Goal: Use online tool/utility

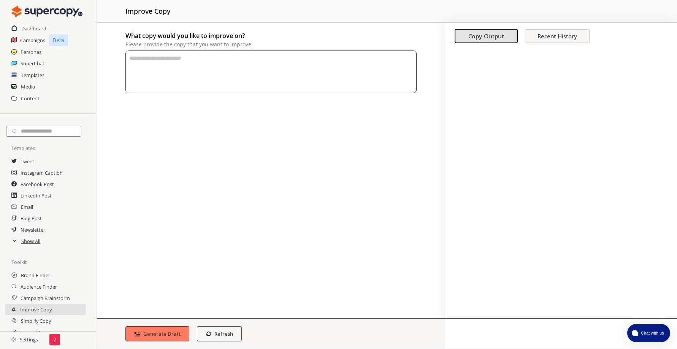
click at [27, 87] on h2 "Media" at bounding box center [28, 86] width 14 height 11
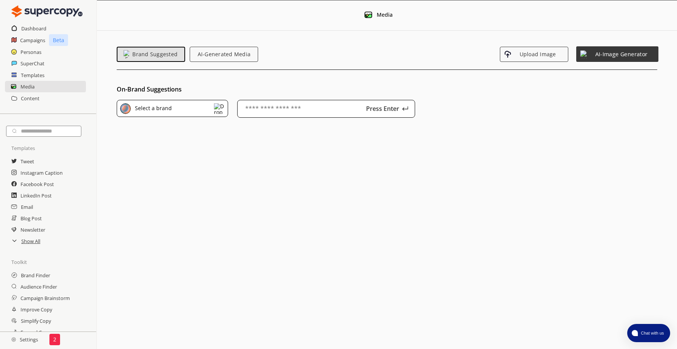
click at [604, 52] on span "AI-Image Generator" at bounding box center [621, 54] width 66 height 6
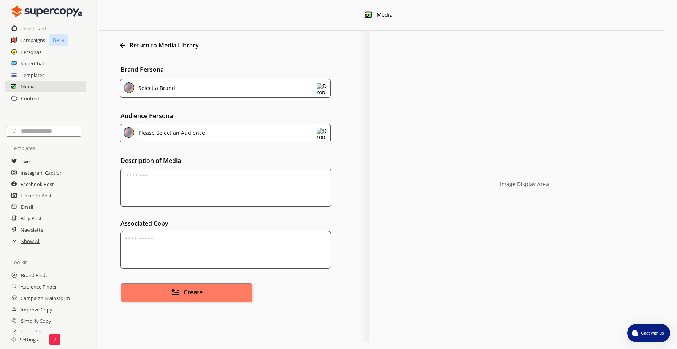
click at [202, 83] on div "Select a Brand" at bounding box center [225, 88] width 211 height 19
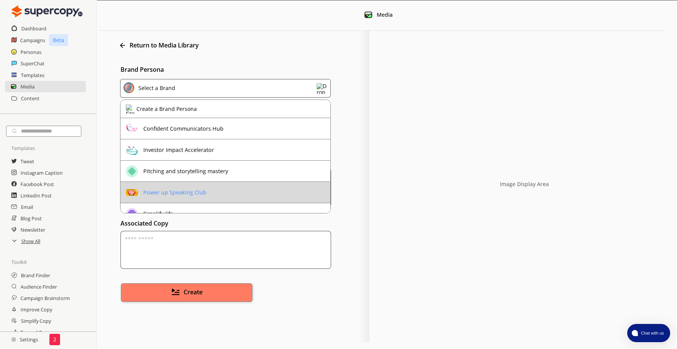
click at [227, 188] on li "Power up Speaking Club" at bounding box center [225, 192] width 210 height 21
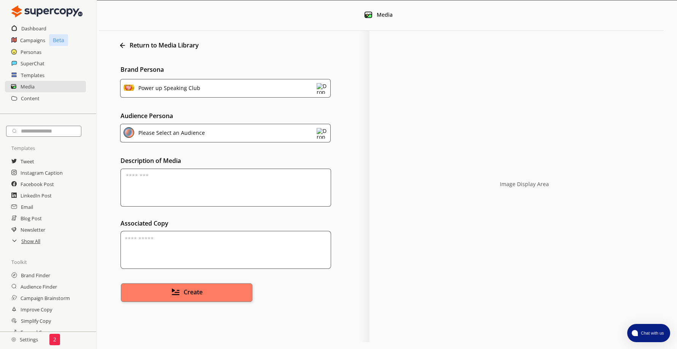
click at [207, 134] on div "Please Select an Audience" at bounding box center [225, 133] width 211 height 19
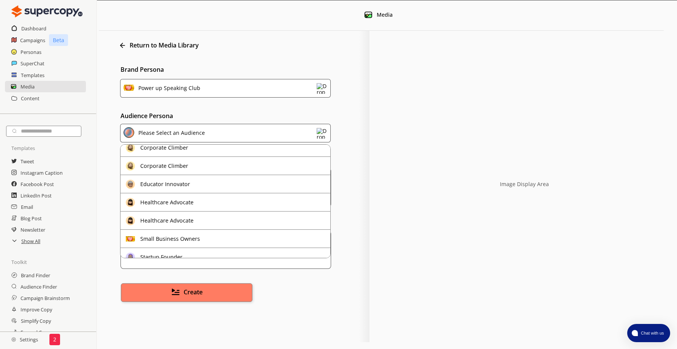
scroll to position [27, 0]
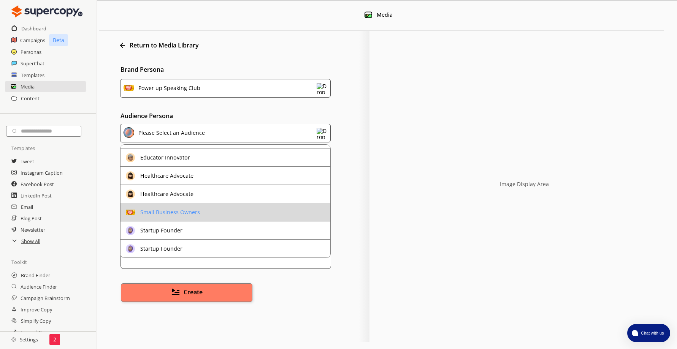
click at [218, 212] on li "Small Business Owners" at bounding box center [225, 212] width 210 height 18
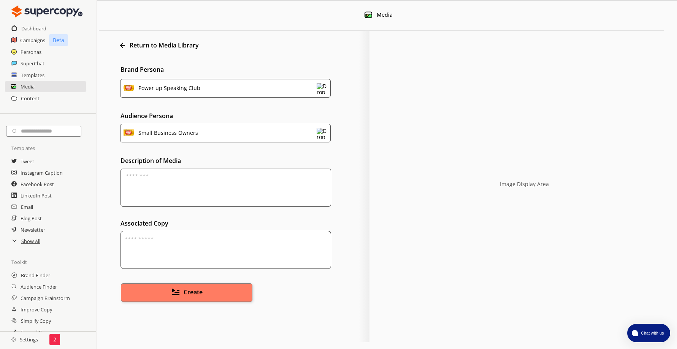
click at [174, 182] on textarea at bounding box center [225, 188] width 211 height 38
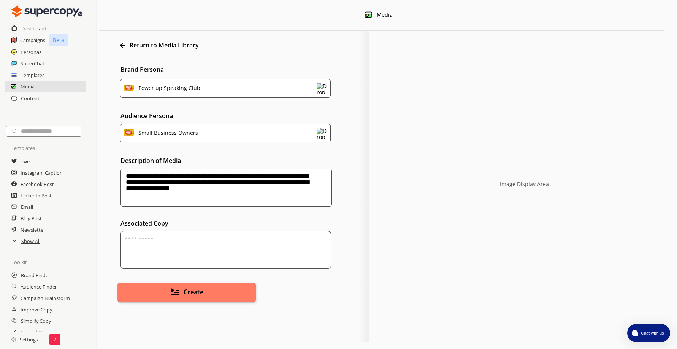
click at [195, 290] on span "Create" at bounding box center [194, 292] width 20 height 9
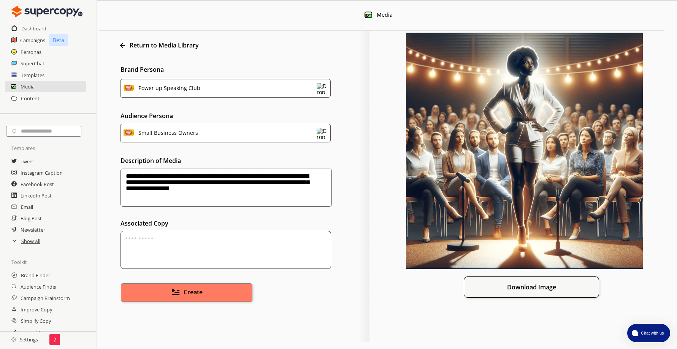
click at [284, 191] on textarea "**********" at bounding box center [225, 188] width 211 height 38
click at [192, 292] on span "Create" at bounding box center [194, 292] width 20 height 9
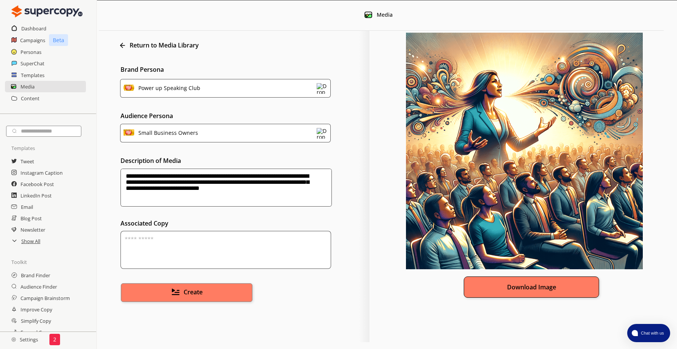
click at [536, 289] on button "Download Image" at bounding box center [531, 287] width 135 height 21
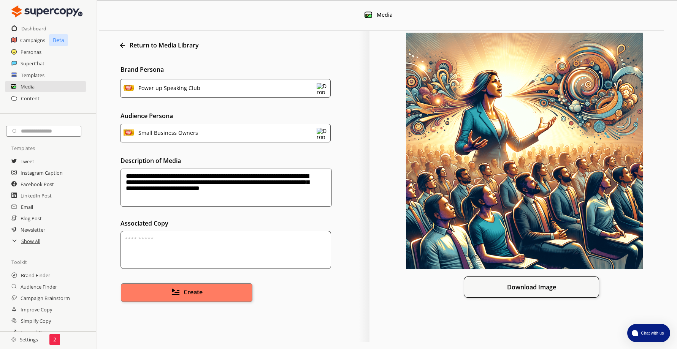
click at [313, 188] on textarea "**********" at bounding box center [225, 188] width 211 height 38
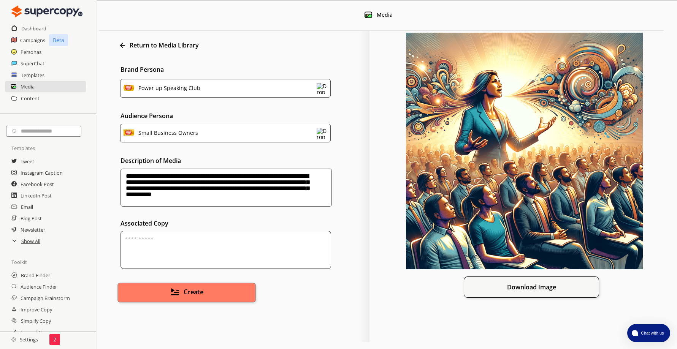
type textarea "**********"
click at [197, 295] on span "Create" at bounding box center [194, 292] width 20 height 9
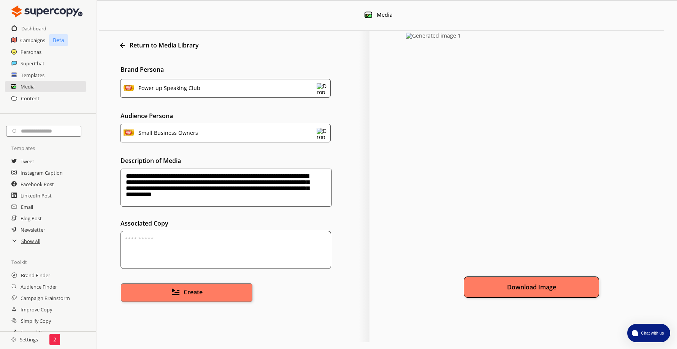
click at [536, 288] on button "Download Image" at bounding box center [531, 287] width 135 height 21
